Goal: Use online tool/utility: Utilize a website feature to perform a specific function

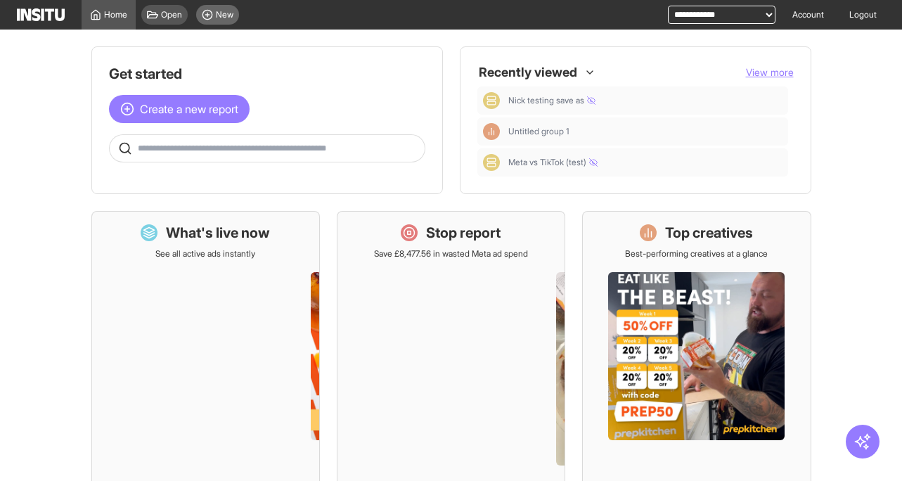
click at [230, 17] on span "New" at bounding box center [225, 14] width 18 height 11
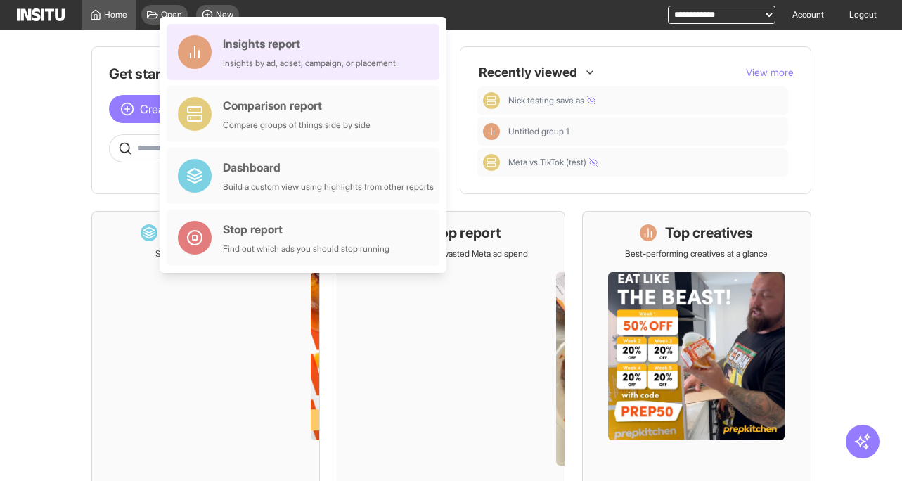
click at [242, 49] on div "Insights report" at bounding box center [309, 43] width 173 height 17
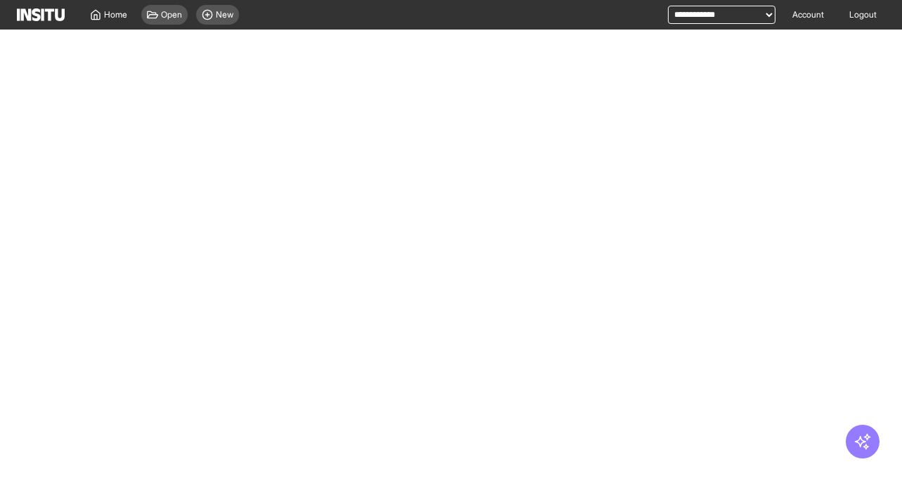
select select "**"
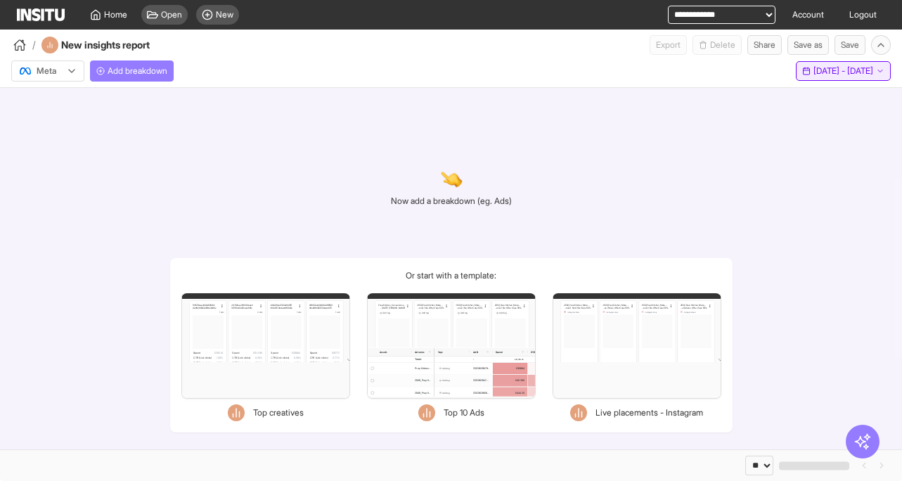
click at [813, 73] on span "[DATE] - [DATE]" at bounding box center [843, 70] width 60 height 11
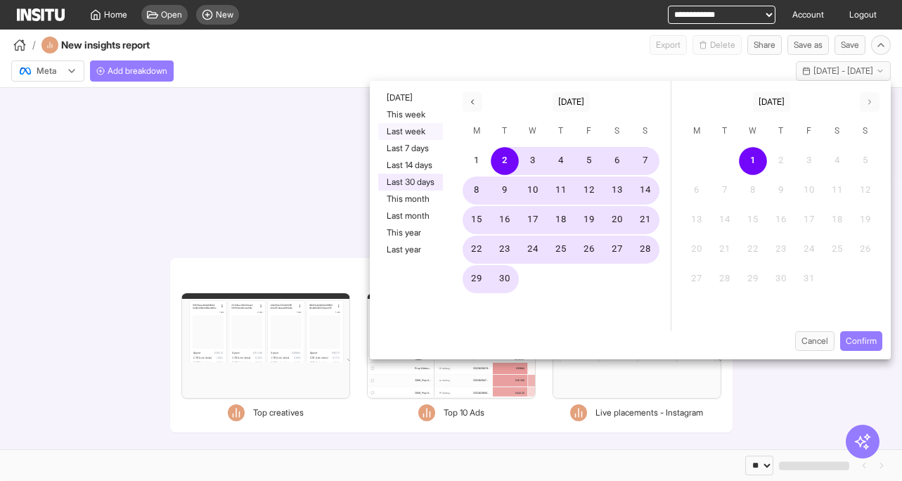
click at [418, 131] on button "Last week" at bounding box center [410, 131] width 65 height 17
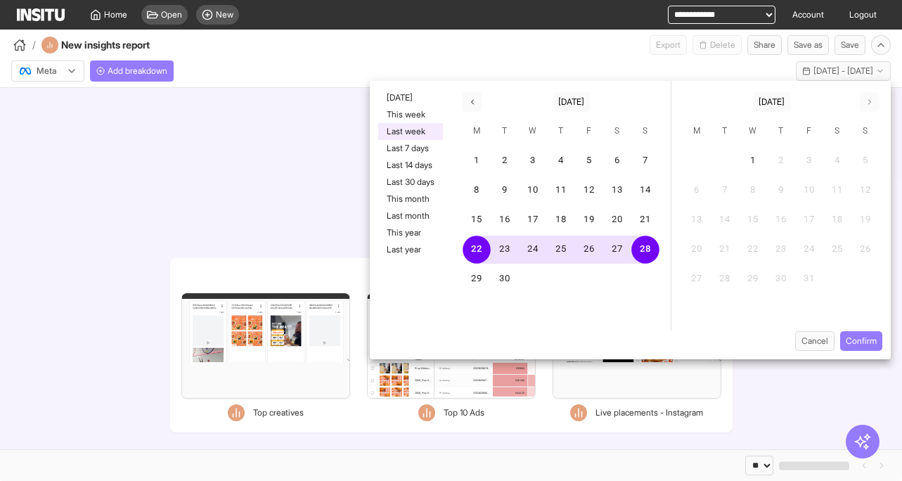
click at [297, 199] on div "Now add a breakdown (eg. Ads) Or start with a template: Filters Format Static V…" at bounding box center [451, 268] width 902 height 361
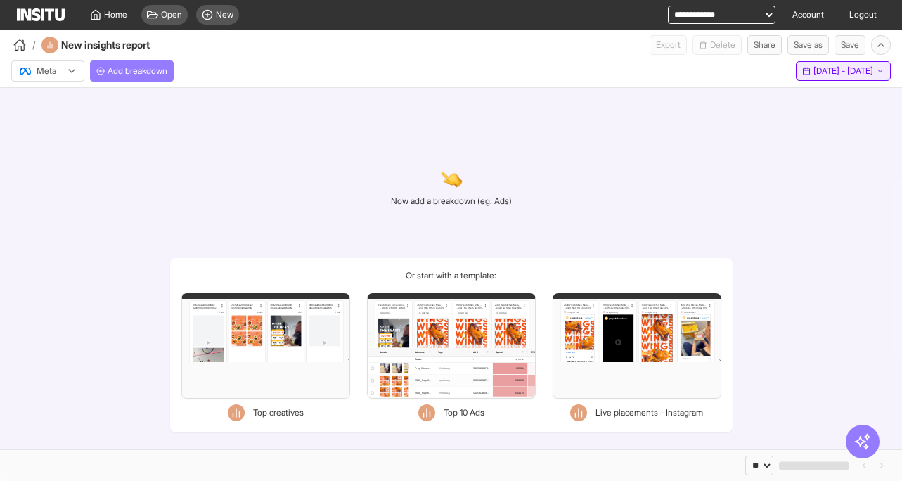
click at [813, 70] on span "[DATE] - [DATE]" at bounding box center [843, 70] width 60 height 11
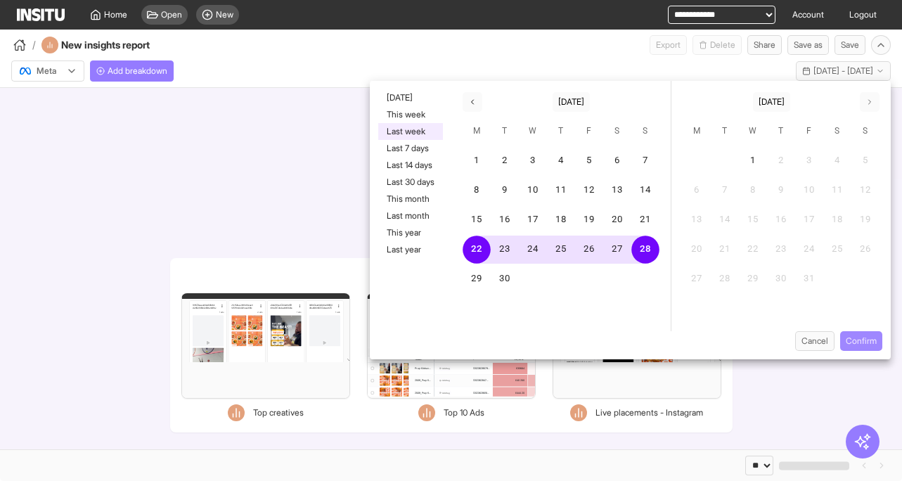
click at [859, 345] on button "Confirm" at bounding box center [861, 341] width 42 height 20
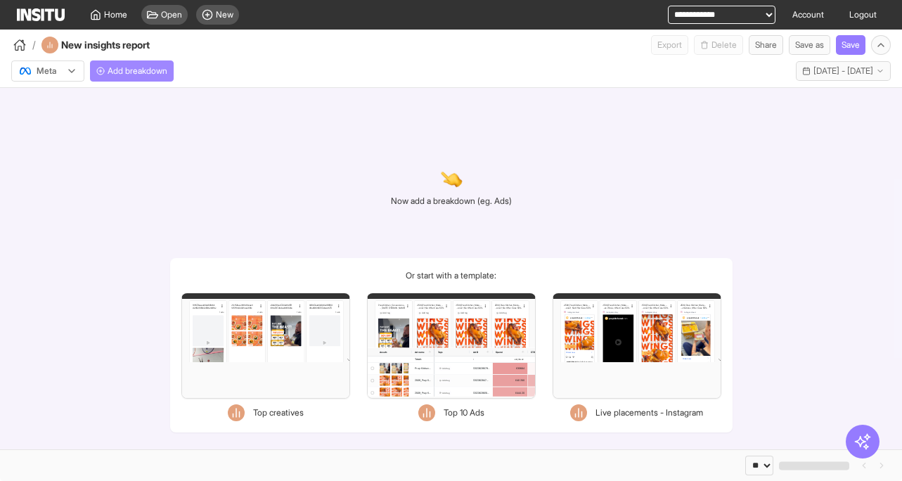
click at [147, 72] on span "Add breakdown" at bounding box center [138, 70] width 60 height 11
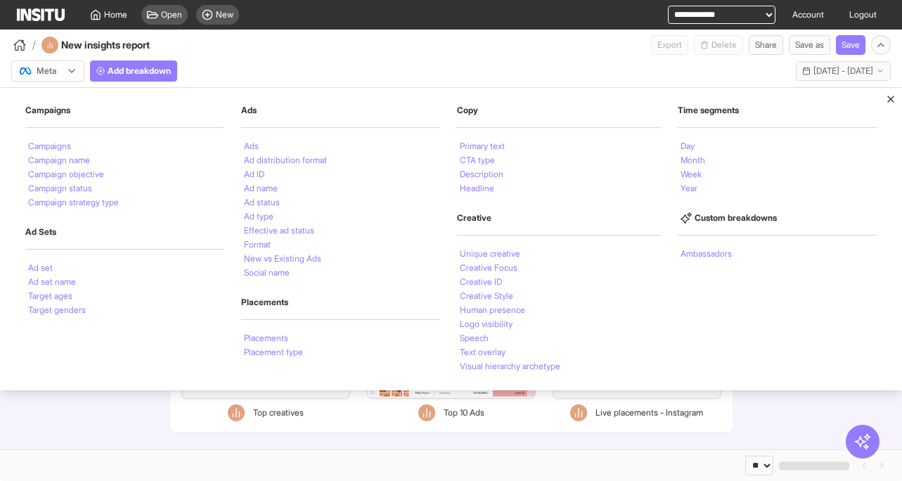
click at [406, 71] on div "Meta Add breakdown Campaigns Campaigns Campaign name Campaign objective Campaig…" at bounding box center [451, 68] width 902 height 27
